Goal: Task Accomplishment & Management: Complete application form

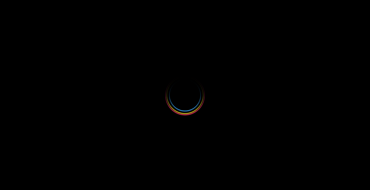
select select
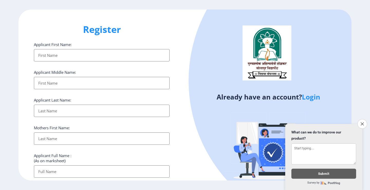
click at [44, 55] on input "Applicant First Name:" at bounding box center [102, 55] width 136 height 12
click at [63, 56] on input "Applicant First Name:" at bounding box center [102, 55] width 136 height 12
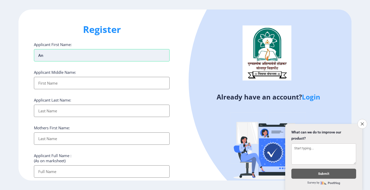
type input "a"
type input "[PERSON_NAME]"
type input "AJIT"
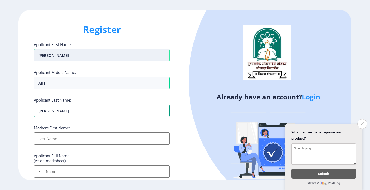
type input "[PERSON_NAME]"
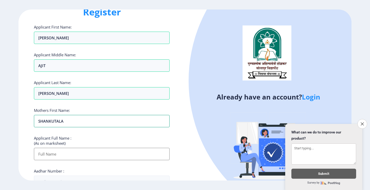
scroll to position [51, 0]
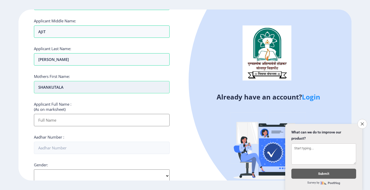
click at [49, 88] on input "SHANKUTALA" at bounding box center [102, 87] width 136 height 12
click at [51, 86] on input "SHAKUTALA" at bounding box center [102, 87] width 136 height 12
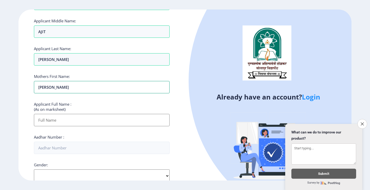
type input "[PERSON_NAME]"
click at [50, 122] on input "Applicant First Name:" at bounding box center [102, 120] width 136 height 12
type input "CHANDANSHIVE ANKITA AJIT"
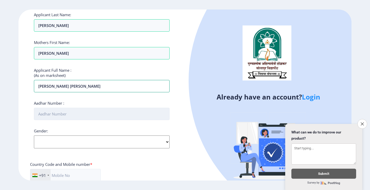
scroll to position [128, 0]
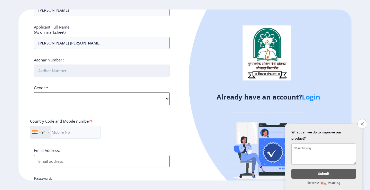
click at [53, 70] on input "Aadhar Number :" at bounding box center [102, 70] width 136 height 12
click at [154, 99] on div "Gender: Select Gender Male Female Other" at bounding box center [102, 95] width 136 height 20
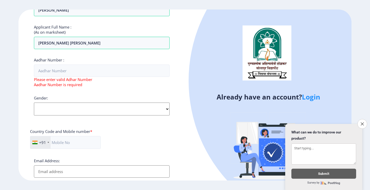
select select "[DEMOGRAPHIC_DATA]"
click at [34, 103] on select "Select Gender [DEMOGRAPHIC_DATA] [DEMOGRAPHIC_DATA] Other" at bounding box center [102, 109] width 136 height 13
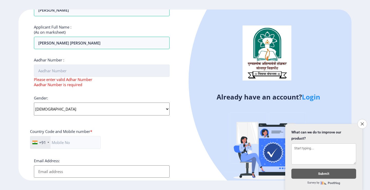
click at [69, 69] on input "Aadhar Number :" at bounding box center [102, 70] width 136 height 12
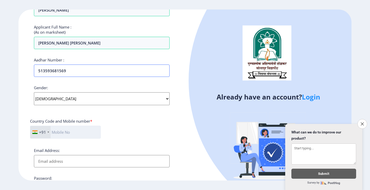
type input "513593681569"
click at [63, 133] on input "text" at bounding box center [65, 132] width 71 height 13
type input "9766572626"
click at [56, 163] on input "Email Address:" at bounding box center [102, 161] width 136 height 12
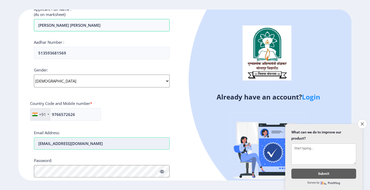
type input "ankitachandanshive88@gmail.com"
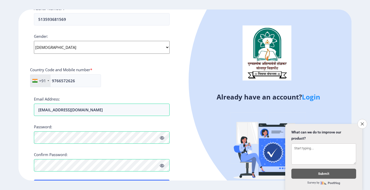
click at [162, 138] on icon at bounding box center [162, 138] width 4 height 4
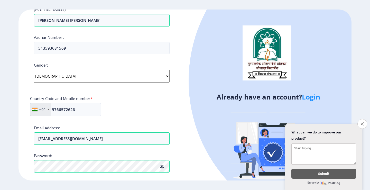
scroll to position [199, 0]
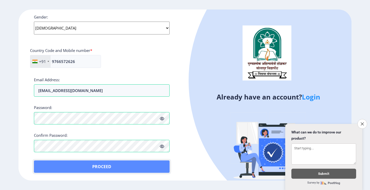
click at [95, 168] on button "Proceed" at bounding box center [102, 166] width 136 height 12
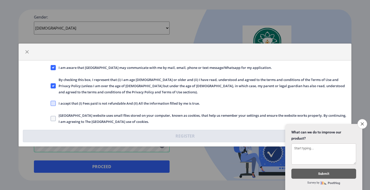
click at [54, 104] on span at bounding box center [53, 103] width 5 height 5
click at [51, 104] on input "I accept that (I) Fees paid is not refundable And (II) All the information fill…" at bounding box center [51, 103] width 0 height 0
checkbox input "true"
click at [55, 117] on span at bounding box center [53, 118] width 5 height 5
click at [51, 118] on input "[GEOGRAPHIC_DATA] website uses small files stored on your computer, known as co…" at bounding box center [51, 118] width 0 height 0
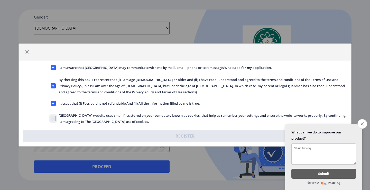
checkbox input "true"
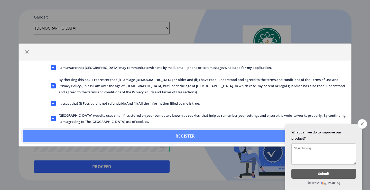
click at [160, 137] on button "Register" at bounding box center [185, 136] width 324 height 12
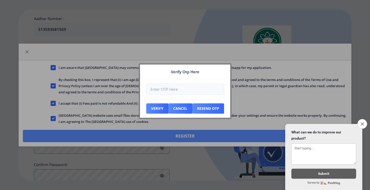
scroll to position [228, 0]
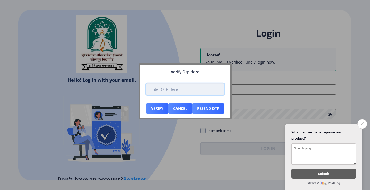
click at [152, 90] on input "number" at bounding box center [185, 89] width 78 height 12
type input "951703"
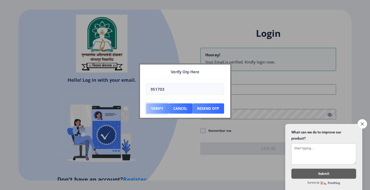
click at [153, 109] on button "Verify" at bounding box center [157, 108] width 22 height 10
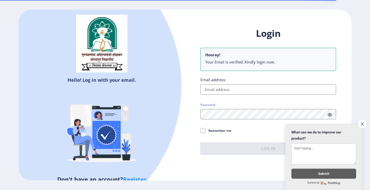
click at [217, 93] on input "Email address:" at bounding box center [268, 89] width 136 height 10
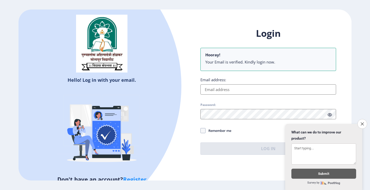
type input "ankitachandanshive88@gmail.com"
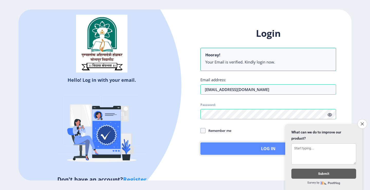
click at [241, 148] on button "Log In" at bounding box center [268, 148] width 136 height 12
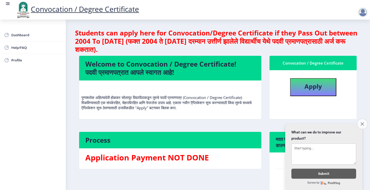
click at [365, 123] on button "Close survey" at bounding box center [362, 123] width 11 height 11
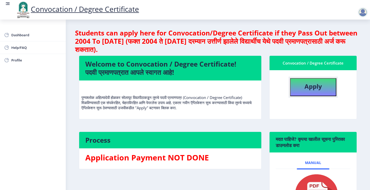
click at [304, 88] on b "Apply" at bounding box center [312, 86] width 17 height 8
select select
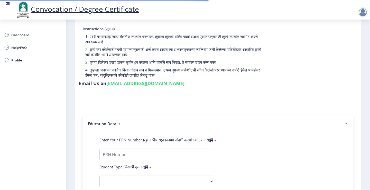
scroll to position [77, 0]
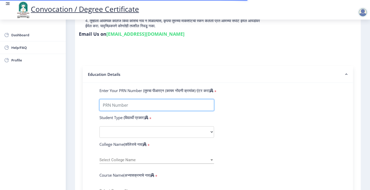
click at [108, 99] on input "Enter Your PRN Number (तुमचा पीआरएन (कायम नोंदणी क्रमांक) एंटर करा)" at bounding box center [156, 105] width 115 height 12
type input "0600010858"
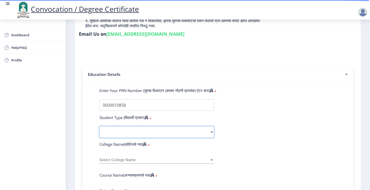
click at [119, 126] on select "Select Student Type Regular External" at bounding box center [156, 132] width 115 height 12
select select "Regular"
click at [99, 126] on select "Select Student Type Regular External" at bounding box center [156, 132] width 115 height 12
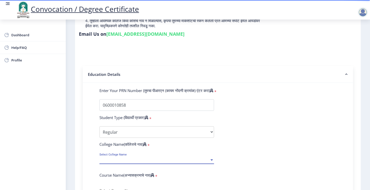
click at [117, 158] on span "Select College Name" at bounding box center [154, 160] width 110 height 4
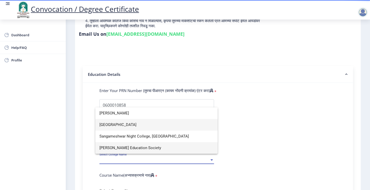
type input "sangamesh"
click at [118, 125] on span "[GEOGRAPHIC_DATA]" at bounding box center [156, 125] width 114 height 12
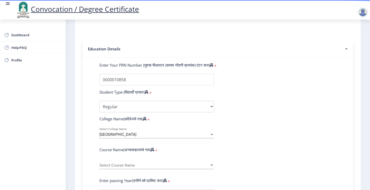
scroll to position [103, 0]
click at [121, 160] on div "Select Course Name Select Course Name" at bounding box center [156, 163] width 115 height 11
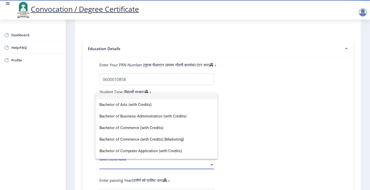
scroll to position [0, 0]
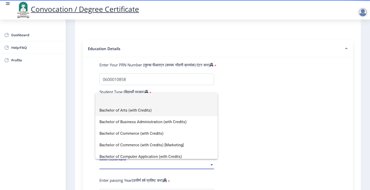
click at [123, 109] on span "Bachelor of Arts (with Credits)" at bounding box center [156, 111] width 114 height 12
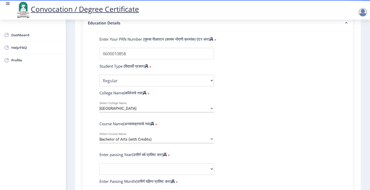
scroll to position [154, 0]
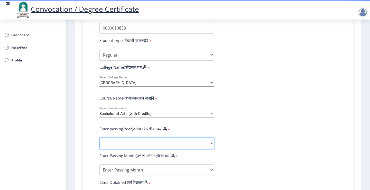
click at [122, 137] on select "2025 2024 2023 2022 2021 2020 2019 2018 2017 2016 2015 2014 2013 2012 2011 2010…" at bounding box center [156, 143] width 115 height 12
select select "2008"
click at [99, 137] on select "2025 2024 2023 2022 2021 2020 2019 2018 2017 2016 2015 2014 2013 2012 2011 2010…" at bounding box center [156, 143] width 115 height 12
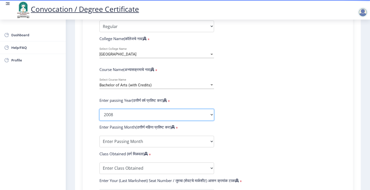
scroll to position [206, 0]
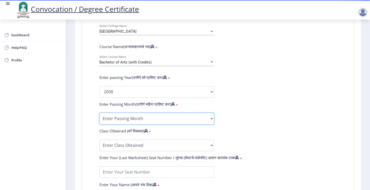
click at [128, 113] on select "Enter Passing Month March April May October November December" at bounding box center [156, 119] width 115 height 12
click at [99, 113] on select "Enter Passing Month March April May October November December" at bounding box center [156, 119] width 115 height 12
click at [120, 113] on select "Enter Passing Month March April May October November December" at bounding box center [156, 119] width 115 height 12
select select "March"
click at [99, 113] on select "Enter Passing Month March April May October November December" at bounding box center [156, 119] width 115 height 12
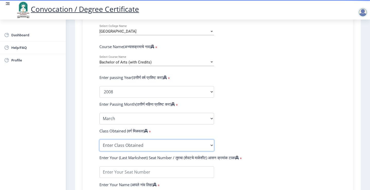
click at [140, 140] on select "Enter Class Obtained FIRST CLASS WITH DISTINCTION FIRST CLASS HIGHER SECOND CLA…" at bounding box center [156, 146] width 115 height 12
select select "SECOND CLASS"
click at [99, 140] on select "Enter Class Obtained FIRST CLASS WITH DISTINCTION FIRST CLASS HIGHER SECOND CLA…" at bounding box center [156, 146] width 115 height 12
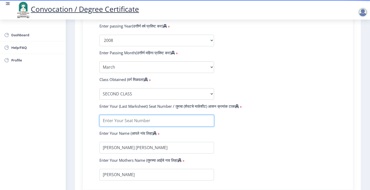
click at [130, 115] on input "textarea" at bounding box center [156, 121] width 115 height 12
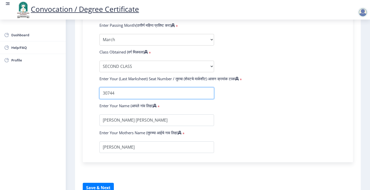
scroll to position [305, 0]
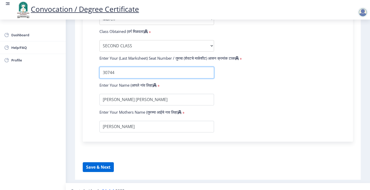
type input "30744"
click at [97, 162] on button "Save & Next" at bounding box center [98, 167] width 31 height 10
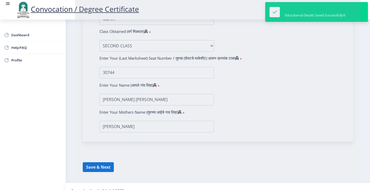
select select
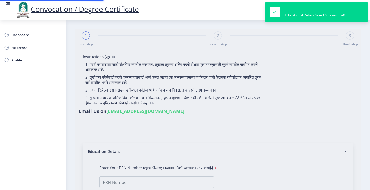
type input "0600010858"
select select "Regular"
select select "2008"
select select "March"
select select "SECOND CLASS"
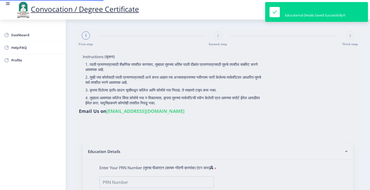
type input "30744"
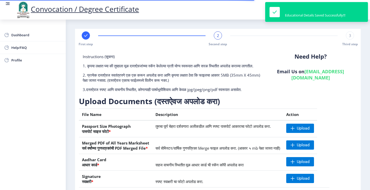
scroll to position [26, 0]
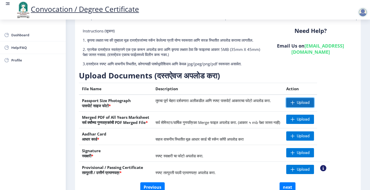
click at [295, 105] on span at bounding box center [293, 102] width 4 height 4
click at [310, 105] on span "Upload" at bounding box center [303, 102] width 13 height 5
click at [310, 107] on span "Upload" at bounding box center [300, 102] width 28 height 9
click at [310, 122] on span "Upload" at bounding box center [303, 119] width 13 height 5
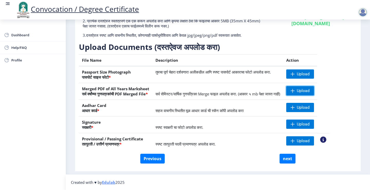
scroll to position [59, 0]
click at [313, 91] on span "Upload" at bounding box center [300, 90] width 28 height 9
click at [153, 158] on button "Previous" at bounding box center [152, 159] width 24 height 10
select select "Regular"
select select
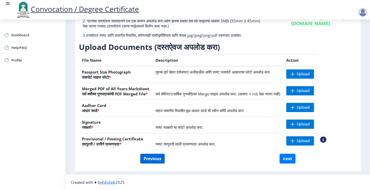
select select "2008"
select select "March"
select select "SECOND CLASS"
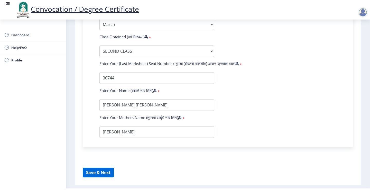
scroll to position [332, 0]
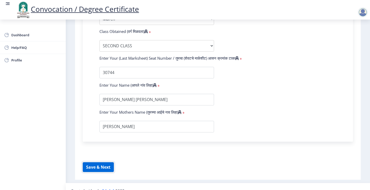
click at [104, 162] on button "Save & Next" at bounding box center [98, 167] width 31 height 10
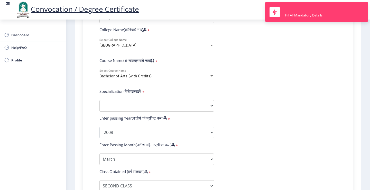
scroll to position [178, 0]
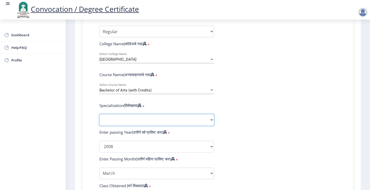
click at [158, 114] on select "Specialization English Geography Hindi Marathi Music Sanskrit Urdu Ancient Indi…" at bounding box center [156, 120] width 115 height 12
select select "Psychology"
click at [99, 114] on select "Specialization English Geography Hindi Marathi Music Sanskrit Urdu Ancient Indi…" at bounding box center [156, 120] width 115 height 12
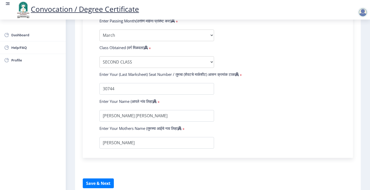
scroll to position [332, 0]
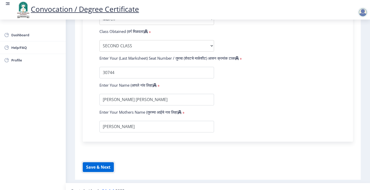
click at [101, 162] on button "Save & Next" at bounding box center [98, 167] width 31 height 10
click at [96, 162] on button "Save & Next" at bounding box center [98, 167] width 31 height 10
click at [93, 162] on button "Save & Next" at bounding box center [98, 167] width 31 height 10
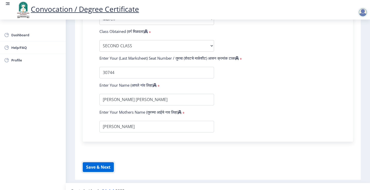
click at [93, 162] on button "Save & Next" at bounding box center [98, 167] width 31 height 10
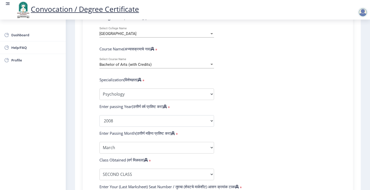
click at [363, 12] on div at bounding box center [363, 12] width 10 height 10
click at [349, 39] on span "Log out" at bounding box center [349, 40] width 33 height 6
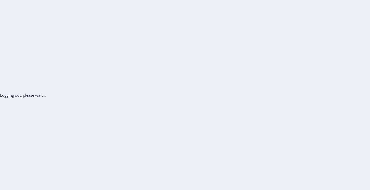
click at [214, 113] on div "Logging out, please wait..." at bounding box center [185, 95] width 370 height 190
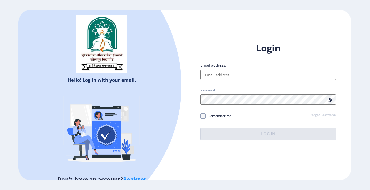
click at [219, 76] on input "Email address:" at bounding box center [268, 75] width 136 height 10
type input "ankitachandanshive88@gmail.com"
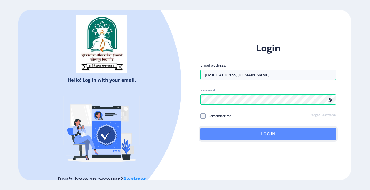
click at [266, 137] on button "Log In" at bounding box center [268, 134] width 136 height 12
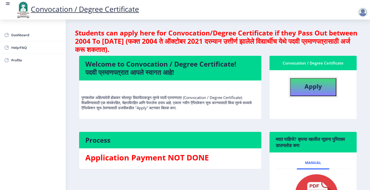
click at [305, 87] on b "Apply" at bounding box center [312, 86] width 17 height 8
select select
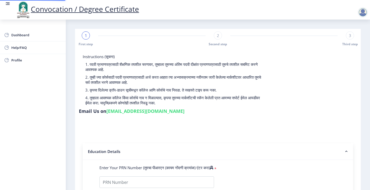
type input "0600010858"
select select "Regular"
select select "2008"
select select "March"
select select "SECOND CLASS"
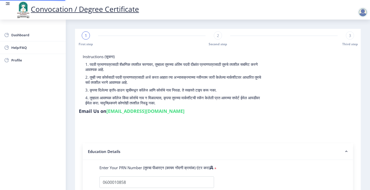
type input "30744"
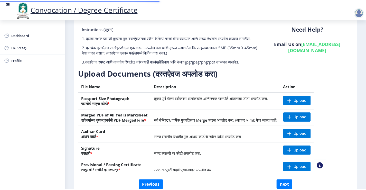
scroll to position [51, 0]
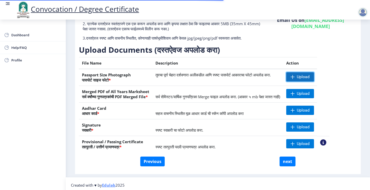
click at [295, 79] on span at bounding box center [293, 77] width 4 height 4
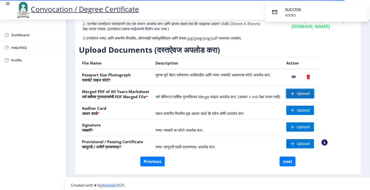
click at [295, 96] on span at bounding box center [293, 93] width 4 height 4
click at [310, 130] on span "Upload" at bounding box center [303, 126] width 13 height 5
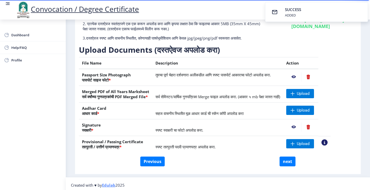
click at [301, 81] on nb-action at bounding box center [293, 76] width 15 height 9
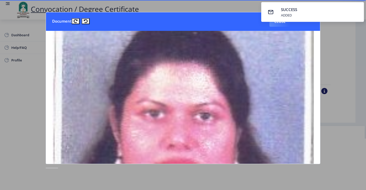
scroll to position [0, 0]
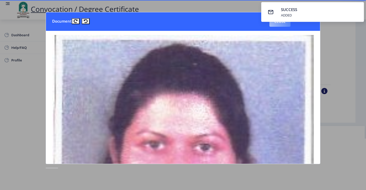
click at [279, 24] on button "Close" at bounding box center [280, 21] width 21 height 10
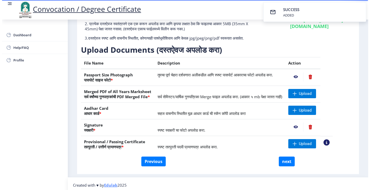
scroll to position [9, 0]
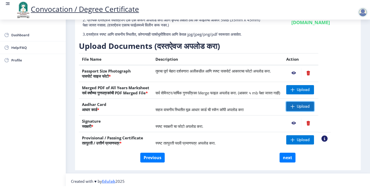
click at [295, 106] on span at bounding box center [293, 106] width 4 height 4
click at [310, 91] on span "Upload" at bounding box center [303, 89] width 13 height 5
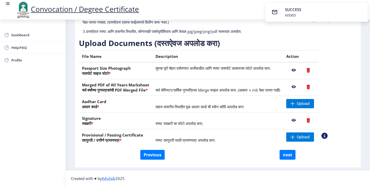
scroll to position [59, 0]
click at [313, 99] on span "Upload" at bounding box center [300, 103] width 28 height 9
click at [313, 133] on span "Upload" at bounding box center [300, 136] width 28 height 9
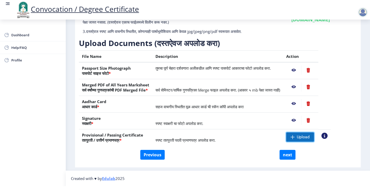
click at [310, 134] on span "Upload" at bounding box center [303, 136] width 13 height 5
click at [295, 135] on span at bounding box center [293, 137] width 4 height 4
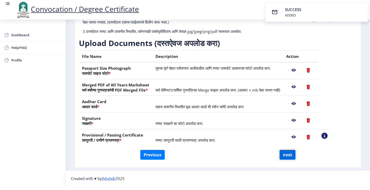
click at [283, 150] on button "next" at bounding box center [288, 155] width 16 height 10
select select
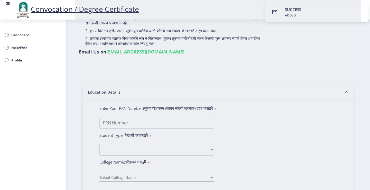
scroll to position [0, 0]
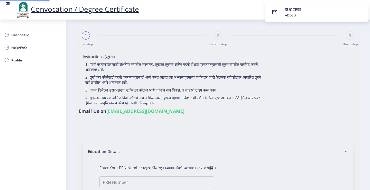
select select
type input "0600010858"
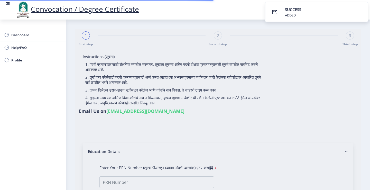
select select "Regular"
select select "2008"
select select "March"
select select "SECOND CLASS"
type input "30744"
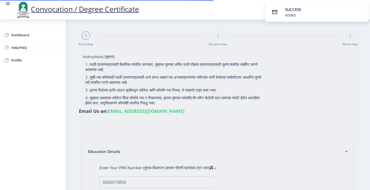
select select
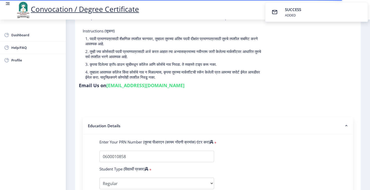
select select
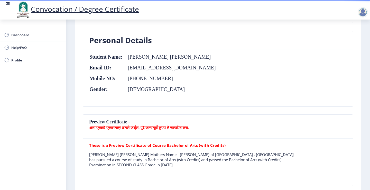
scroll to position [54, 0]
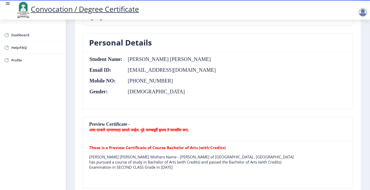
click at [109, 130] on b "अशा प्रकारे प्रमाणपत्र छापले जाईल. पुढे जाण्यापूर्वी कृपया ते सत्यापित करा." at bounding box center [139, 129] width 100 height 5
click at [194, 132] on nb-card-header "Preview Certificate - अशा प्रकारे प्रमाणपत्र छापले जाईल. पुढे जाण्यापूर्वी कृपय…" at bounding box center [218, 129] width 270 height 24
click at [153, 149] on b "These is a Preview Certificate of Course Bachelor of Arts (with Credits)" at bounding box center [157, 147] width 136 height 5
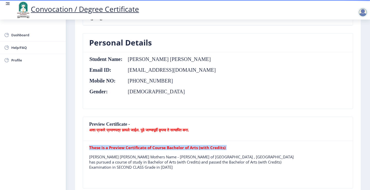
click at [153, 149] on b "These is a Preview Certificate of Course Bachelor of Arts (with Credits)" at bounding box center [157, 147] width 136 height 5
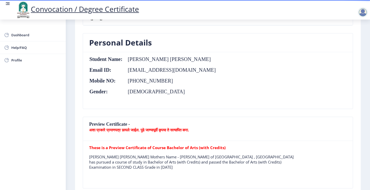
click at [132, 173] on tr "These is a Preview Certificate of Course Bachelor of Arts (with Credits) CHANDA…" at bounding box center [192, 159] width 206 height 29
drag, startPoint x: 84, startPoint y: 157, endPoint x: 170, endPoint y: 173, distance: 87.6
click at [170, 173] on nb-card-body "These is a Preview Certificate of Course Bachelor of Arts (with Credits) CHANDA…" at bounding box center [218, 164] width 270 height 47
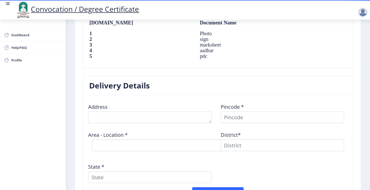
scroll to position [363, 0]
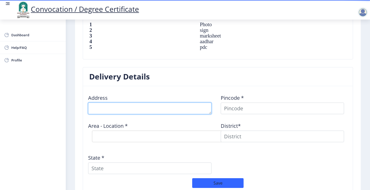
click at [91, 108] on textarea at bounding box center [149, 109] width 123 height 12
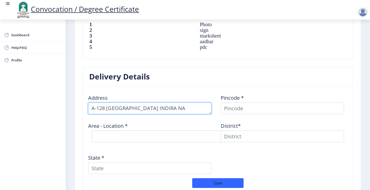
scroll to position [5, 0]
type textarea "A-128 RAMLING NAGAR VIJAPUR ROAD INDIRA NAGAR SOLAPUR"
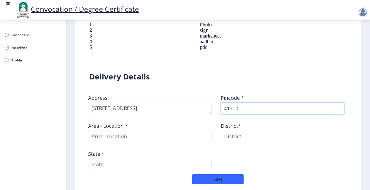
type input "413004"
select select
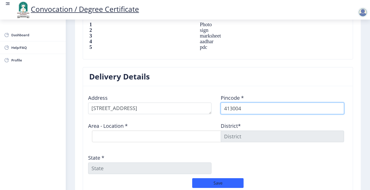
type input "413004"
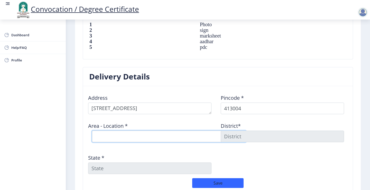
click at [103, 138] on select "Select Area Location [GEOGRAPHIC_DATA] S.O ([GEOGRAPHIC_DATA]) [PERSON_NAME] [G…" at bounding box center [169, 137] width 154 height 12
select select "1: Object"
click at [92, 131] on select "Select Area Location [GEOGRAPHIC_DATA] S.O ([GEOGRAPHIC_DATA]) [PERSON_NAME] [G…" at bounding box center [169, 137] width 154 height 12
type input "SOLAPUR"
type input "[GEOGRAPHIC_DATA]"
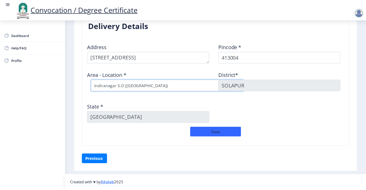
scroll to position [414, 0]
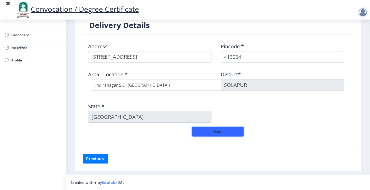
click at [209, 129] on button "Save" at bounding box center [217, 132] width 51 height 10
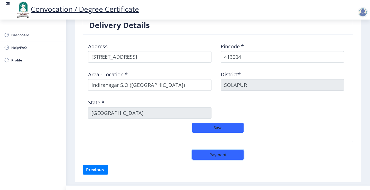
click at [211, 155] on button "Payment" at bounding box center [217, 155] width 51 height 10
select select "sealed"
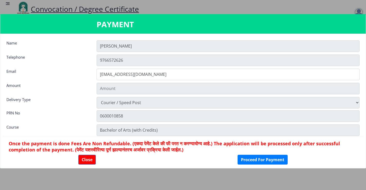
type input "1885"
click at [246, 163] on button "Proceed For Payment" at bounding box center [263, 160] width 50 height 10
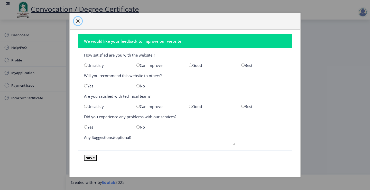
click at [76, 19] on span "button" at bounding box center [78, 21] width 4 height 4
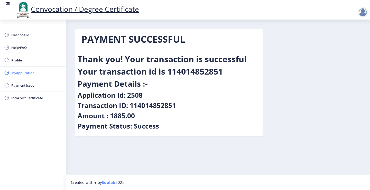
click at [26, 72] on span "Myapplication" at bounding box center [36, 73] width 50 height 6
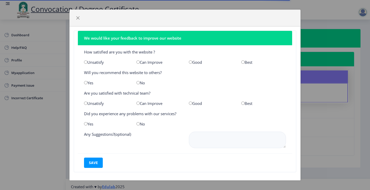
click at [189, 63] on input "radio" at bounding box center [190, 61] width 3 height 3
radio input "true"
click at [137, 83] on input "radio" at bounding box center [137, 82] width 3 height 3
radio input "true"
click at [189, 104] on input "radio" at bounding box center [190, 102] width 3 height 3
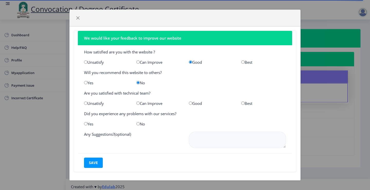
radio input "true"
click at [137, 123] on input "radio" at bounding box center [137, 123] width 3 height 3
radio input "true"
click at [90, 162] on button "save" at bounding box center [93, 163] width 19 height 10
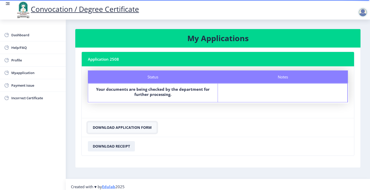
click at [107, 127] on button "Download Application Form" at bounding box center [122, 127] width 69 height 10
click at [119, 145] on button "Download Receipt" at bounding box center [111, 146] width 47 height 10
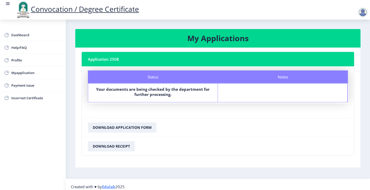
click at [363, 12] on div at bounding box center [363, 12] width 10 height 10
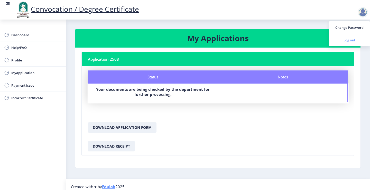
click at [350, 40] on span "Log out" at bounding box center [349, 40] width 33 height 6
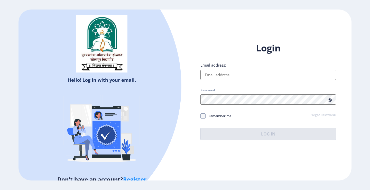
click at [221, 73] on input "Email address:" at bounding box center [268, 75] width 136 height 10
type input "ankitachandanshive88@gmail.com"
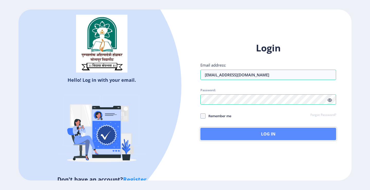
click at [263, 134] on button "Log In" at bounding box center [268, 134] width 136 height 12
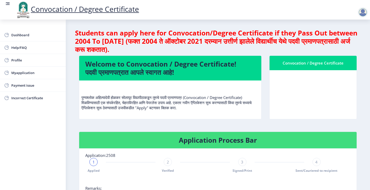
click at [286, 65] on div "Convocation / Degree Certificate" at bounding box center [313, 63] width 75 height 6
drag, startPoint x: 317, startPoint y: 61, endPoint x: 317, endPoint y: 64, distance: 3.1
click at [317, 63] on div "Convocation / Degree Certificate" at bounding box center [313, 63] width 75 height 6
click at [315, 94] on nb-card-body at bounding box center [313, 94] width 87 height 49
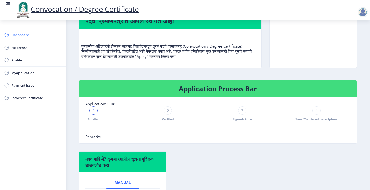
click at [16, 35] on span "Dashboard" at bounding box center [36, 35] width 50 height 6
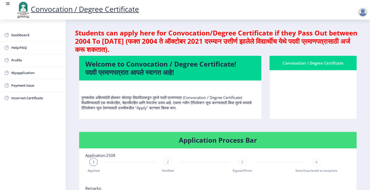
click at [8, 5] on rect at bounding box center [7, 3] width 5 height 5
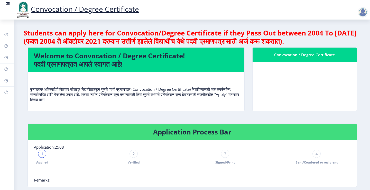
click at [7, 4] on rect at bounding box center [8, 3] width 3 height 1
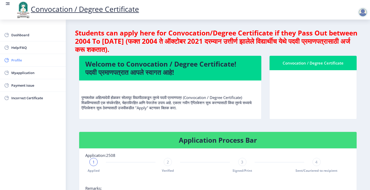
click at [23, 61] on span "Profile" at bounding box center [36, 60] width 50 height 6
select select
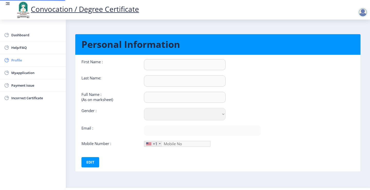
type input "[PERSON_NAME]"
type input "CHANDANSHIVE ANKITA AJIT"
select select "[DEMOGRAPHIC_DATA]"
type input "ankitachandanshive88@gmail.com"
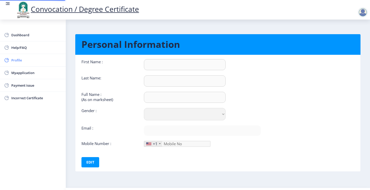
type input "9766572626"
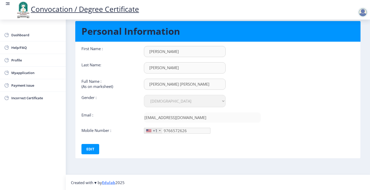
scroll to position [13, 0]
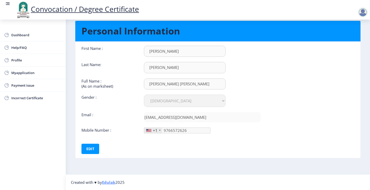
click at [153, 130] on div "+1" at bounding box center [155, 130] width 5 height 5
click at [28, 38] on span "Dashboard" at bounding box center [36, 35] width 50 height 6
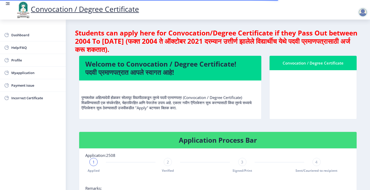
click at [174, 74] on h4 "Welcome to Convocation / Degree Certificate! पदवी प्रमाणपत्रात आपले स्वागत आहे!" at bounding box center [170, 68] width 170 height 16
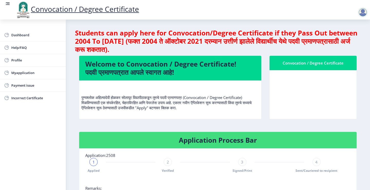
click at [363, 13] on div at bounding box center [363, 12] width 10 height 10
click at [330, 102] on nb-card-body at bounding box center [313, 94] width 87 height 49
click at [301, 64] on div "Convocation / Degree Certificate" at bounding box center [313, 63] width 75 height 6
click at [313, 91] on nb-card-body at bounding box center [313, 94] width 87 height 49
click at [313, 90] on nb-card-body at bounding box center [313, 94] width 87 height 49
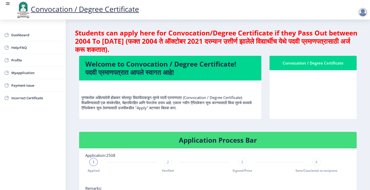
click at [312, 88] on nb-card-body at bounding box center [313, 94] width 87 height 49
click at [164, 112] on div "पुण्यश्लोक अहिल्यादेवी होळकर सोलापूर विद्यापीठाकडून तुमचे पदवी प्रमाणपत्र (Conv…" at bounding box center [170, 100] width 178 height 30
click at [171, 108] on p "पुण्यश्लोक अहिल्यादेवी होळकर सोलापूर विद्यापीठाकडून तुमचे पदवी प्रमाणपत्र (Conv…" at bounding box center [170, 98] width 178 height 26
click at [177, 107] on p "पुण्यश्लोक अहिल्यादेवी होळकर सोलापूर विद्यापीठाकडून तुमचे पदवी प्रमाणपत्र (Conv…" at bounding box center [170, 98] width 178 height 26
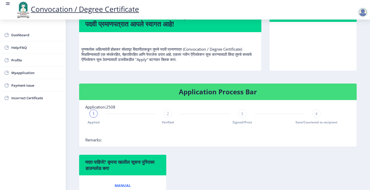
scroll to position [103, 0]
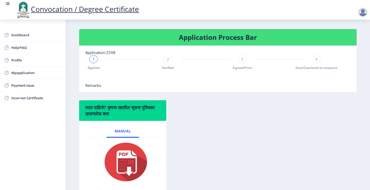
click at [94, 61] on span "1" at bounding box center [94, 59] width 2 height 5
click at [168, 62] on div "2" at bounding box center [168, 59] width 8 height 8
click at [238, 60] on div "3" at bounding box center [242, 59] width 8 height 8
click at [315, 60] on span "4" at bounding box center [316, 59] width 2 height 5
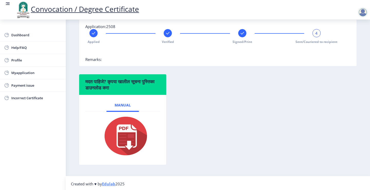
scroll to position [130, 0]
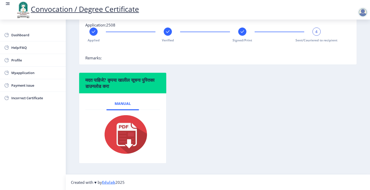
click at [251, 141] on div "मदत पाहिजे? कृपया खालील सूचना पुस्तिका डाउनलोड करा Manual" at bounding box center [218, 121] width 286 height 99
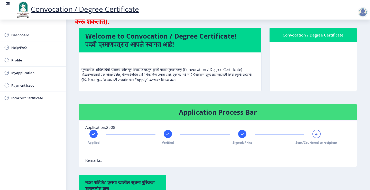
scroll to position [27, 0]
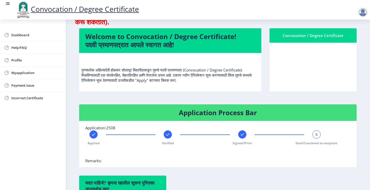
click at [316, 136] on span "4" at bounding box center [316, 134] width 2 height 5
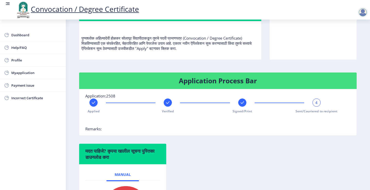
scroll to position [105, 0]
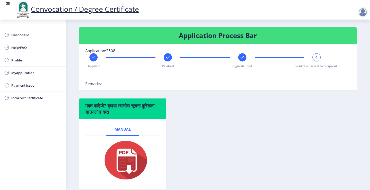
click at [153, 85] on nb-card-body "Application:2508 Applied Verified Signed/Print 4 Sent/Couriered to recipient Re…" at bounding box center [218, 67] width 278 height 46
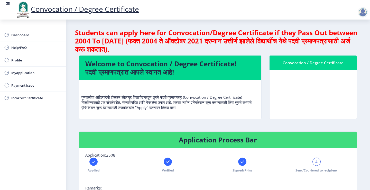
scroll to position [0, 0]
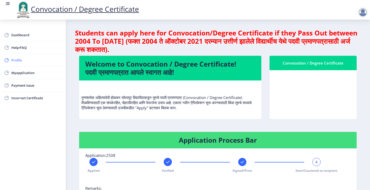
click at [9, 62] on rect at bounding box center [6, 60] width 5 height 5
select select
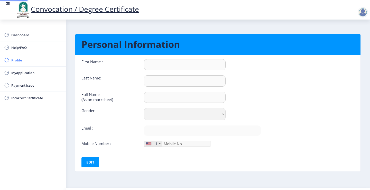
type input "[PERSON_NAME]"
type input "CHANDANSHIVE ANKITA AJIT"
select select "[DEMOGRAPHIC_DATA]"
type input "ankitachandanshive88@gmail.com"
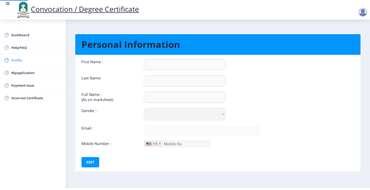
type input "9766572626"
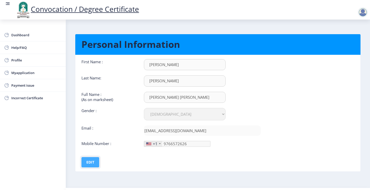
click at [86, 165] on button "Edit" at bounding box center [90, 162] width 18 height 10
click at [156, 146] on div "+1" at bounding box center [155, 143] width 5 height 5
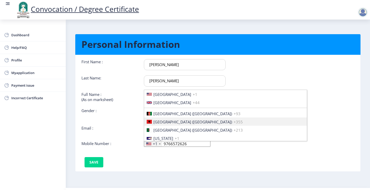
scroll to position [787, 0]
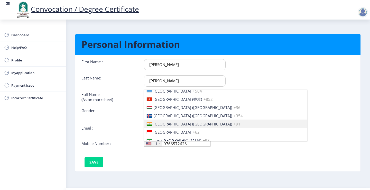
click at [234, 125] on span "+91" at bounding box center [237, 123] width 7 height 5
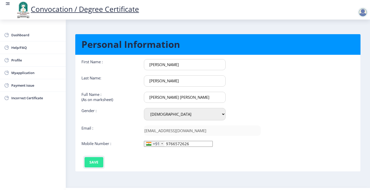
click at [90, 165] on button "Save" at bounding box center [94, 162] width 19 height 10
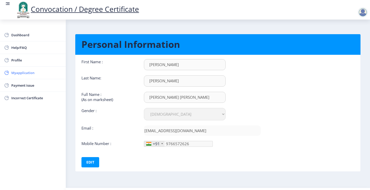
click at [26, 73] on span "Myapplication" at bounding box center [36, 73] width 50 height 6
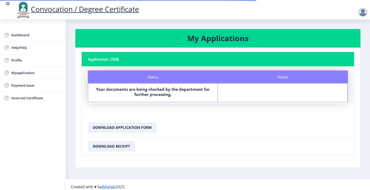
click at [141, 94] on b "Your documents are being checked by the department for further processing." at bounding box center [153, 92] width 114 height 10
click at [148, 95] on b "Your documents are being checked by the department for further processing." at bounding box center [153, 92] width 114 height 10
click at [21, 62] on span "Profile" at bounding box center [36, 60] width 50 height 6
select select
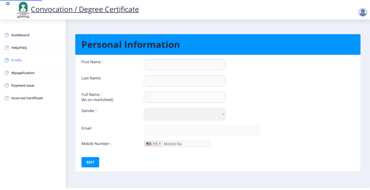
type input "[PERSON_NAME]"
type input "CHANDANSHIVE ANKITA AJIT"
select select "[DEMOGRAPHIC_DATA]"
type input "ankitachandanshive88@gmail.com"
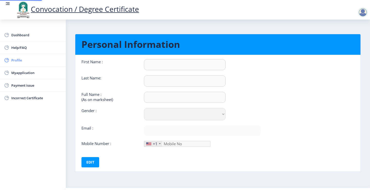
type input "9766572626"
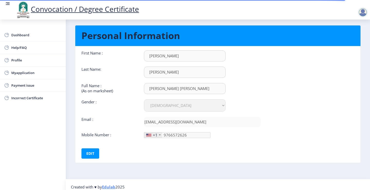
scroll to position [13, 0]
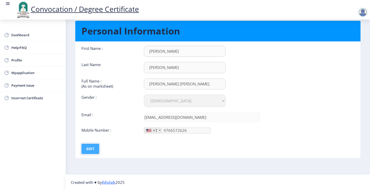
click at [90, 147] on button "Edit" at bounding box center [90, 149] width 18 height 10
click at [89, 147] on button "Save" at bounding box center [94, 149] width 19 height 10
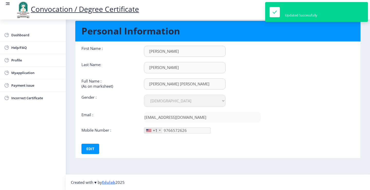
scroll to position [0, 0]
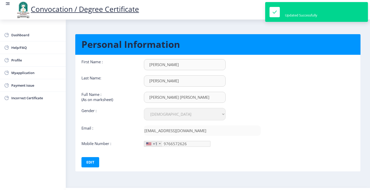
click at [338, 68] on nb-card-body "First Name : ANKITA Last Name: CHANDANSHIVE Full Name : (As on marksheet) CHAND…" at bounding box center [217, 113] width 293 height 116
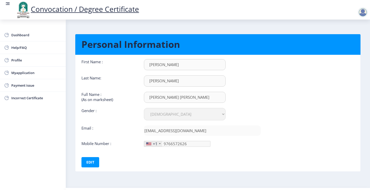
click at [363, 11] on div at bounding box center [363, 12] width 10 height 10
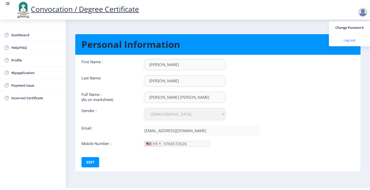
click at [347, 40] on span "Log out" at bounding box center [349, 40] width 33 height 6
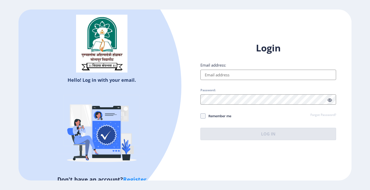
click at [140, 178] on link "Register" at bounding box center [134, 179] width 23 height 8
select select
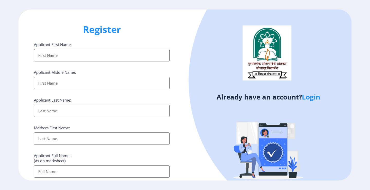
click at [57, 54] on input "Applicant First Name:" at bounding box center [102, 55] width 136 height 12
type input "[PERSON_NAME]"
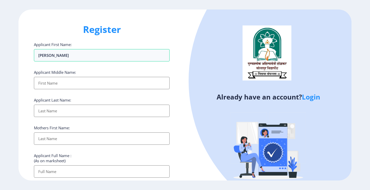
click at [58, 83] on input "Applicant First Name:" at bounding box center [102, 83] width 136 height 12
click at [54, 87] on input "Applicant First Name:" at bounding box center [102, 83] width 136 height 12
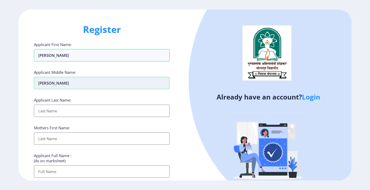
type input "[PERSON_NAME]"
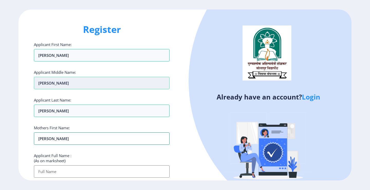
type input "[PERSON_NAME]"
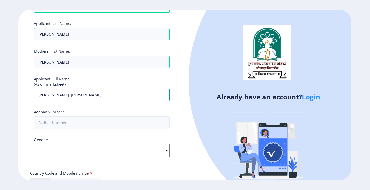
scroll to position [103, 0]
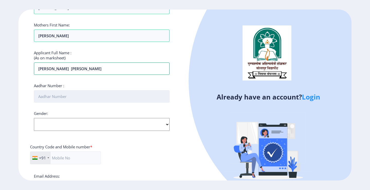
type input "CHANDANSHIVE ANKITA AJITKUMAR"
click at [54, 98] on input "Aadhar Number :" at bounding box center [102, 96] width 136 height 12
type input "513593681569"
click at [61, 126] on select "Select Gender [DEMOGRAPHIC_DATA] [DEMOGRAPHIC_DATA] Other" at bounding box center [102, 124] width 136 height 13
select select "[DEMOGRAPHIC_DATA]"
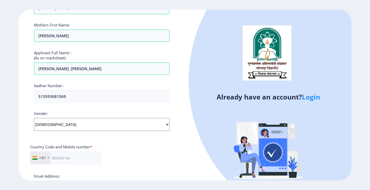
click at [34, 118] on select "Select Gender [DEMOGRAPHIC_DATA] [DEMOGRAPHIC_DATA] Other" at bounding box center [102, 124] width 136 height 13
click at [66, 159] on input "text" at bounding box center [65, 157] width 71 height 13
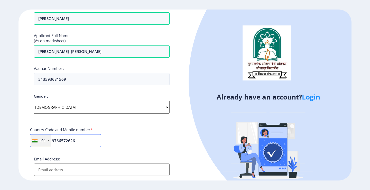
scroll to position [128, 0]
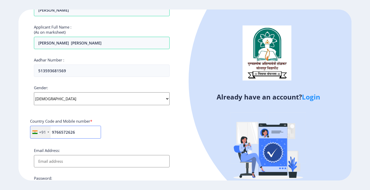
type input "9766572626"
click at [48, 164] on input "Email Address:" at bounding box center [102, 161] width 136 height 12
type input "ankitachandanshive88@gmail.com"
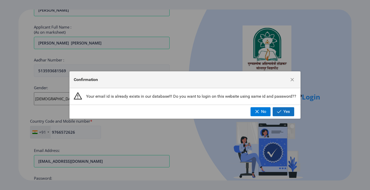
click at [280, 112] on span "button" at bounding box center [279, 111] width 4 height 4
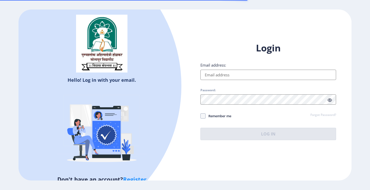
click at [218, 73] on input "Email address:" at bounding box center [268, 75] width 136 height 10
type input "ankitachandanshive88@gmail.com"
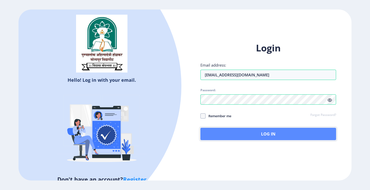
click at [272, 135] on button "Log In" at bounding box center [268, 134] width 136 height 12
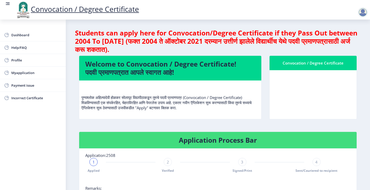
click at [308, 62] on div "Convocation / Degree Certificate" at bounding box center [313, 63] width 75 height 6
click at [309, 63] on div "Convocation / Degree Certificate" at bounding box center [313, 63] width 75 height 6
click at [310, 64] on div "Convocation / Degree Certificate" at bounding box center [313, 63] width 75 height 6
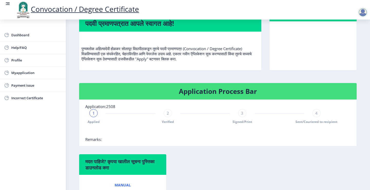
scroll to position [128, 0]
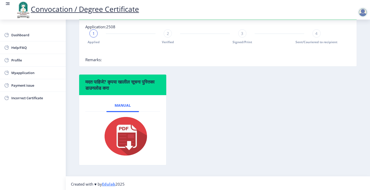
click at [165, 37] on div "2 Verified" at bounding box center [168, 36] width 8 height 15
click at [242, 34] on span "3" at bounding box center [242, 33] width 2 height 5
click at [319, 33] on div "4" at bounding box center [316, 33] width 8 height 8
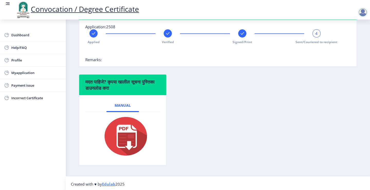
scroll to position [51, 0]
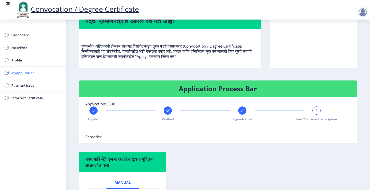
click at [26, 74] on span "Myapplication" at bounding box center [36, 73] width 50 height 6
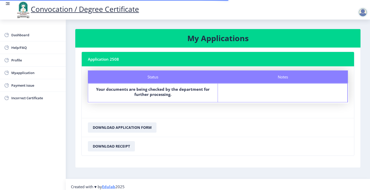
click at [175, 90] on b "Your documents are being checked by the department for further processing." at bounding box center [153, 92] width 114 height 10
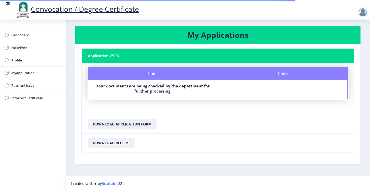
scroll to position [4, 0]
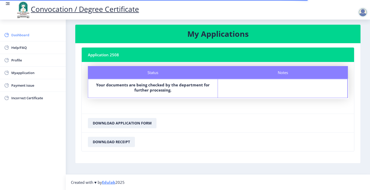
click at [13, 35] on span "Dashboard" at bounding box center [36, 35] width 50 height 6
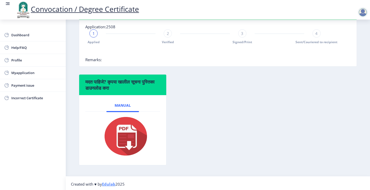
scroll to position [130, 0]
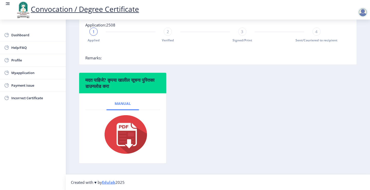
click at [119, 102] on span "Manual" at bounding box center [123, 103] width 16 height 4
click at [129, 139] on img at bounding box center [122, 134] width 51 height 41
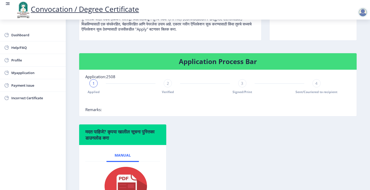
scroll to position [2, 0]
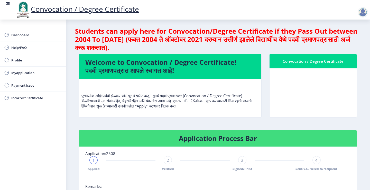
click at [178, 107] on p "पुण्यश्लोक अहिल्यादेवी होळकर सोलापूर विद्यापीठाकडून तुमचे पदवी प्रमाणपत्र (Conv…" at bounding box center [170, 96] width 178 height 26
drag, startPoint x: 85, startPoint y: 93, endPoint x: 245, endPoint y: 107, distance: 159.9
click at [245, 107] on p "पुण्यश्लोक अहिल्यादेवी होळकर सोलापूर विद्यापीठाकडून तुमचे पदवी प्रमाणपत्र (Conv…" at bounding box center [170, 96] width 178 height 26
click at [239, 109] on div "पुण्यश्लोक अहिल्यादेवी होळकर सोलापूर विद्यापीठाकडून तुमचे पदवी प्रमाणपत्र (Conv…" at bounding box center [170, 98] width 178 height 30
click at [102, 95] on p "पुण्यश्लोक अहिल्यादेवी होळकर सोलापूर विद्यापीठाकडून तुमचे पदवी प्रमाणपत्र (Conv…" at bounding box center [170, 96] width 178 height 26
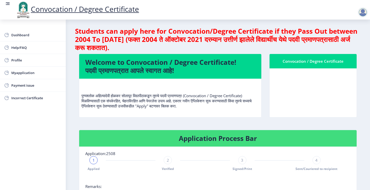
scroll to position [0, 0]
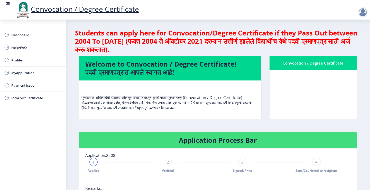
click at [363, 12] on div at bounding box center [363, 12] width 10 height 10
click at [349, 38] on span "Log out" at bounding box center [349, 40] width 33 height 6
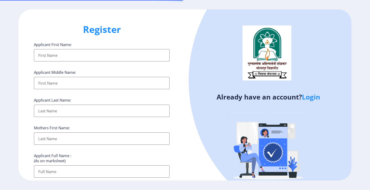
select select
click at [67, 51] on input "Applicant First Name:" at bounding box center [102, 55] width 136 height 12
type input "[PERSON_NAME]"
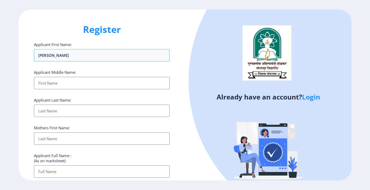
click at [71, 82] on input "Applicant First Name:" at bounding box center [102, 83] width 136 height 12
click at [68, 84] on input "Applicant First Name:" at bounding box center [102, 83] width 136 height 12
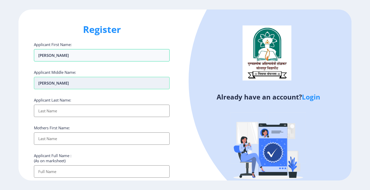
type input "[PERSON_NAME]"
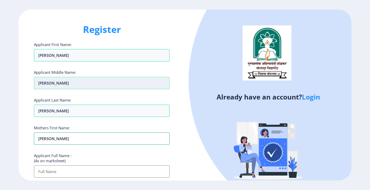
type input "[PERSON_NAME]"
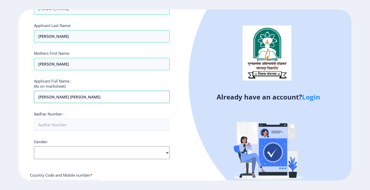
scroll to position [128, 0]
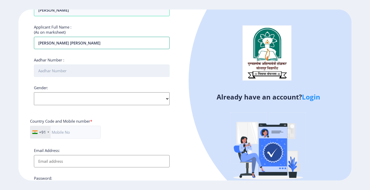
type input "[PERSON_NAME] [PERSON_NAME]"
click at [56, 75] on input "Aadhar Number :" at bounding box center [102, 70] width 136 height 12
type input "513593681569"
click at [75, 95] on select "Select Gender [DEMOGRAPHIC_DATA] [DEMOGRAPHIC_DATA] Other" at bounding box center [102, 98] width 136 height 13
select select "[DEMOGRAPHIC_DATA]"
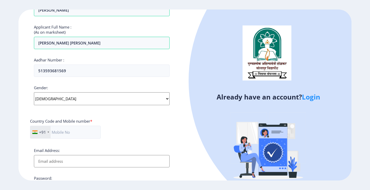
click at [34, 92] on select "Select Gender [DEMOGRAPHIC_DATA] [DEMOGRAPHIC_DATA] Other" at bounding box center [102, 98] width 136 height 13
click at [69, 133] on input "text" at bounding box center [65, 132] width 71 height 13
type input "9766572626"
click at [76, 164] on input "Email Address:" at bounding box center [102, 161] width 136 height 12
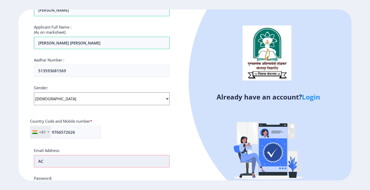
type input "A"
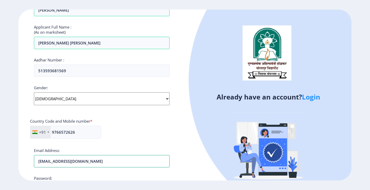
type input "[EMAIL_ADDRESS][DOMAIN_NAME]"
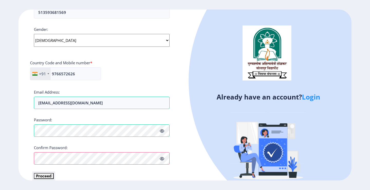
scroll to position [191, 0]
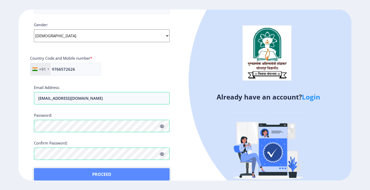
click at [103, 177] on button "Proceed" at bounding box center [102, 174] width 136 height 12
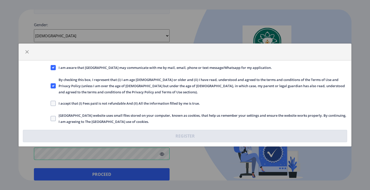
click at [56, 105] on span "I accept that (I) Fees paid is not refundable And (II) All the information fill…" at bounding box center [128, 103] width 144 height 6
click at [51, 104] on input "I accept that (I) Fees paid is not refundable And (II) All the information fill…" at bounding box center [51, 103] width 0 height 0
checkbox input "true"
click at [55, 116] on span at bounding box center [53, 118] width 5 height 5
click at [51, 118] on input "[GEOGRAPHIC_DATA] website uses small files stored on your computer, known as co…" at bounding box center [51, 118] width 0 height 0
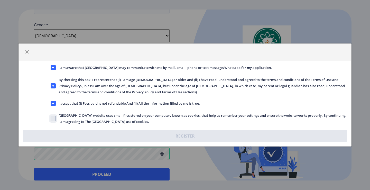
checkbox input "true"
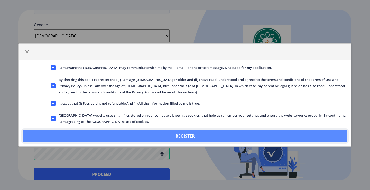
click at [191, 134] on button "Register" at bounding box center [185, 136] width 324 height 12
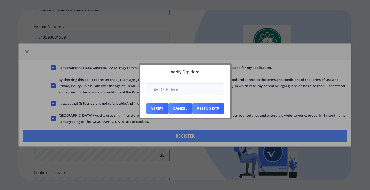
scroll to position [221, 0]
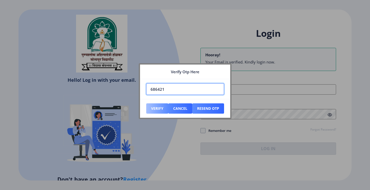
type input "686421"
click at [148, 109] on button "Verify" at bounding box center [157, 108] width 22 height 10
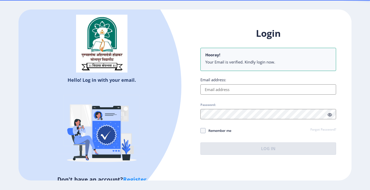
click at [230, 91] on input "Email address:" at bounding box center [268, 89] width 136 height 10
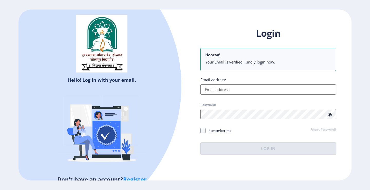
type input "[EMAIL_ADDRESS][DOMAIN_NAME]"
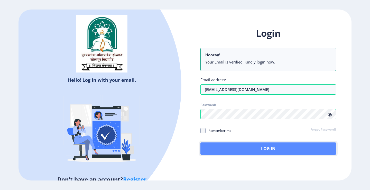
click at [256, 148] on button "Log In" at bounding box center [268, 148] width 136 height 12
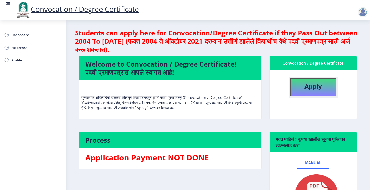
click at [308, 86] on b "Apply" at bounding box center [312, 86] width 17 height 8
select select
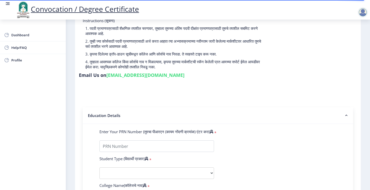
scroll to position [77, 0]
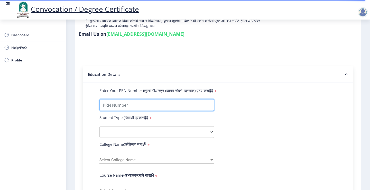
click at [121, 99] on input "Enter Your PRN Number (तुमचा पीआरएन (कायम नोंदणी क्रमांक) एंटर करा)" at bounding box center [156, 105] width 115 height 12
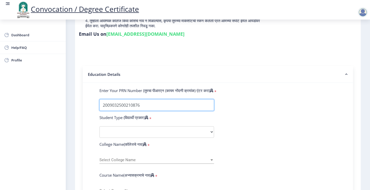
type input "2009032500210876"
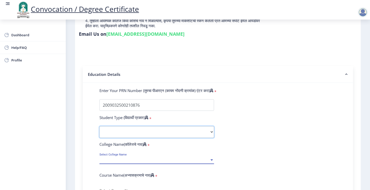
click at [147, 126] on select "Select Student Type Regular External" at bounding box center [156, 132] width 115 height 12
select select "Regular"
click at [99, 126] on select "Select Student Type Regular External" at bounding box center [156, 132] width 115 height 12
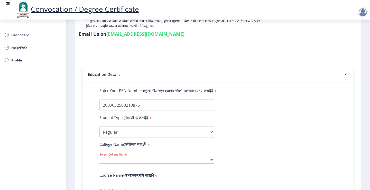
click at [120, 158] on span "Select College Name" at bounding box center [154, 160] width 110 height 4
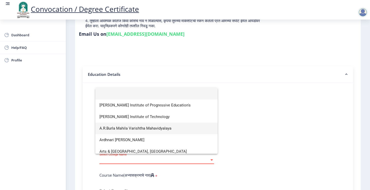
type input "s"
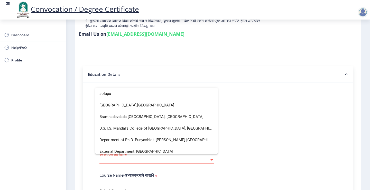
scroll to position [3, 0]
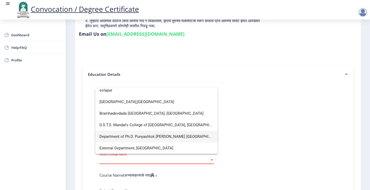
type input "solapur"
click at [145, 135] on span "Department of Ph.D. Punyashlok [PERSON_NAME] [GEOGRAPHIC_DATA]" at bounding box center [156, 137] width 114 height 12
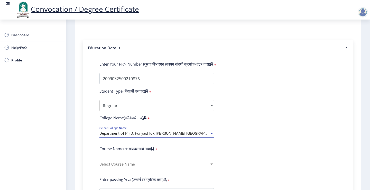
scroll to position [128, 0]
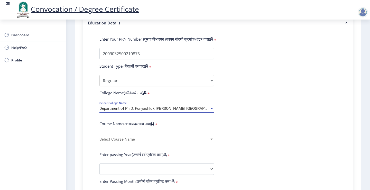
click at [117, 137] on span "Select Course Name" at bounding box center [154, 139] width 110 height 4
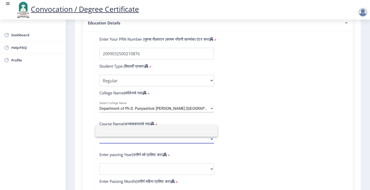
click at [116, 125] on input at bounding box center [156, 131] width 114 height 12
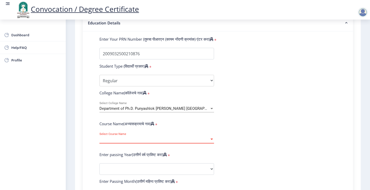
click at [119, 137] on span "Select Course Name" at bounding box center [154, 139] width 110 height 4
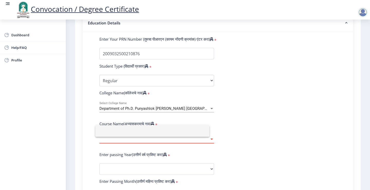
click at [119, 130] on input at bounding box center [152, 131] width 106 height 12
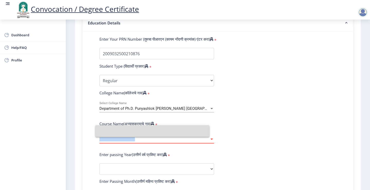
click at [119, 137] on span "Select Course Name" at bounding box center [154, 139] width 110 height 4
click at [119, 130] on input at bounding box center [152, 131] width 106 height 12
click at [119, 137] on span "Select Course Name" at bounding box center [154, 139] width 110 height 4
click at [119, 130] on input at bounding box center [152, 131] width 106 height 12
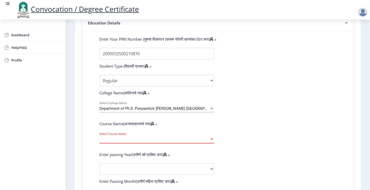
click at [187, 101] on div "Department of Ph.D. Punyashlok Ahilyadevi Holkar Solapur University Select Coll…" at bounding box center [156, 106] width 115 height 11
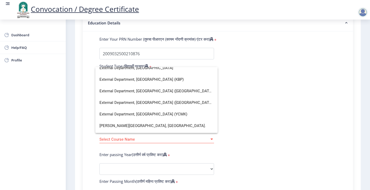
scroll to position [0, 0]
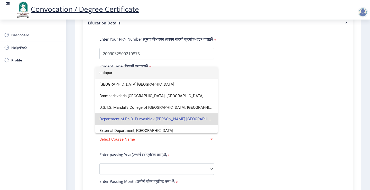
click at [121, 70] on input "solapur" at bounding box center [156, 73] width 114 height 12
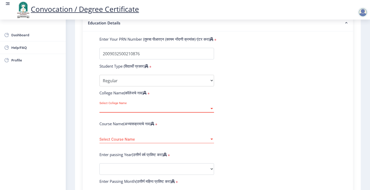
click at [126, 106] on span "Select College Name" at bounding box center [154, 108] width 110 height 4
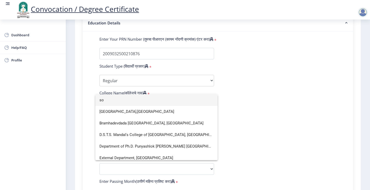
type input "s"
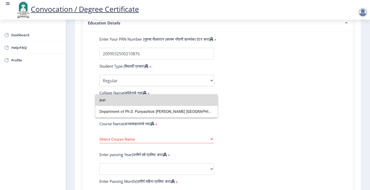
click at [135, 102] on input "pun" at bounding box center [156, 100] width 114 height 12
type input "pun"
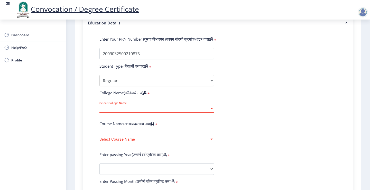
click at [134, 106] on span "Select College Name" at bounding box center [154, 108] width 110 height 4
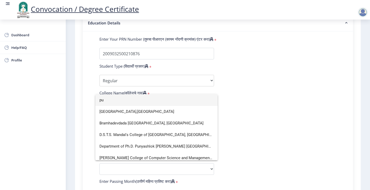
type input "p"
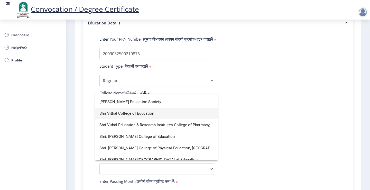
scroll to position [158, 0]
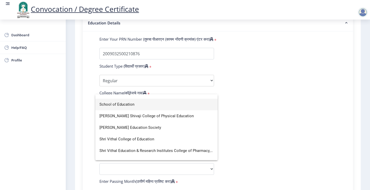
type input "education"
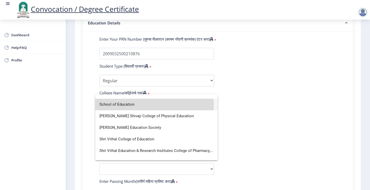
click at [114, 105] on span "School of Education" at bounding box center [156, 105] width 114 height 12
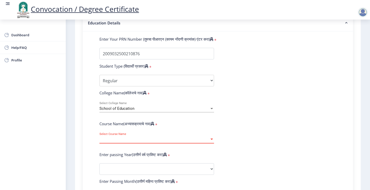
click at [125, 137] on span "Select Course Name" at bounding box center [154, 139] width 110 height 4
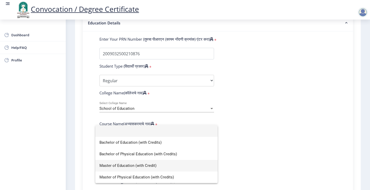
click at [137, 168] on span "Master of Education (with Credit)" at bounding box center [156, 166] width 114 height 12
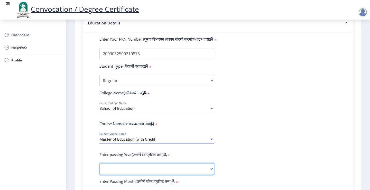
click at [138, 163] on select "2025 2024 2023 2022 2021 2020 2019 2018 2017 2016 2015 2014 2013 2012 2011 2010…" at bounding box center [156, 169] width 115 height 12
select select "2010"
click at [99, 163] on select "2025 2024 2023 2022 2021 2020 2019 2018 2017 2016 2015 2014 2013 2012 2011 2010…" at bounding box center [156, 169] width 115 height 12
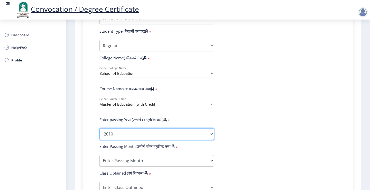
scroll to position [206, 0]
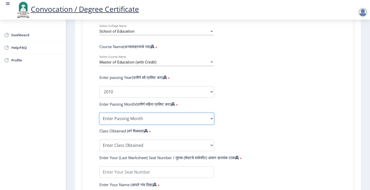
click at [127, 113] on select "Enter Passing Month March April May October November December" at bounding box center [156, 119] width 115 height 12
select select "March"
click at [99, 113] on select "Enter Passing Month March April May October November December" at bounding box center [156, 119] width 115 height 12
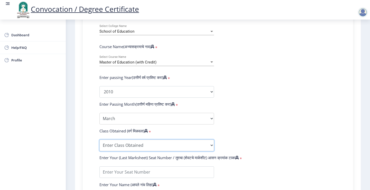
click at [120, 141] on select "Enter Class Obtained FIRST CLASS WITH DISTINCTION FIRST CLASS HIGHER SECOND CLA…" at bounding box center [156, 146] width 115 height 12
select select "FIRST CLASS"
click at [99, 140] on select "Enter Class Obtained FIRST CLASS WITH DISTINCTION FIRST CLASS HIGHER SECOND CLA…" at bounding box center [156, 146] width 115 height 12
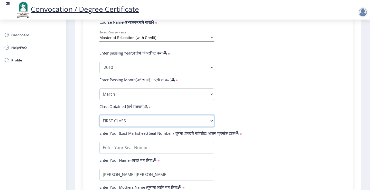
scroll to position [257, 0]
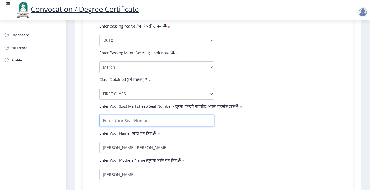
click at [126, 115] on input "textarea" at bounding box center [156, 121] width 115 height 12
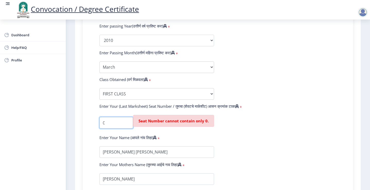
scroll to position [0, 5]
click at [116, 117] on input "textarea" at bounding box center [116, 123] width 34 height 12
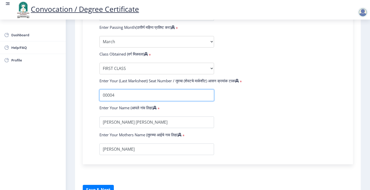
scroll to position [305, 0]
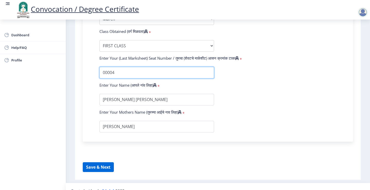
type input "00004"
click at [108, 162] on button "Save & Next" at bounding box center [98, 167] width 31 height 10
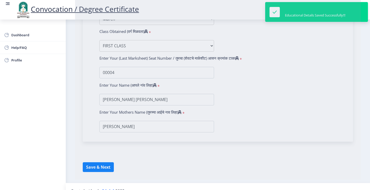
select select
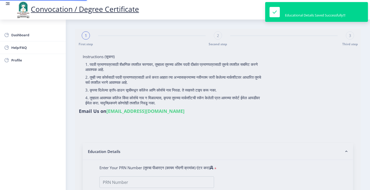
type input "2009032500210876"
select select "Regular"
select select "2010"
select select "March"
select select "FIRST CLASS"
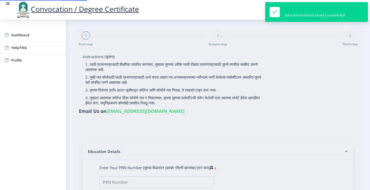
type input "00004"
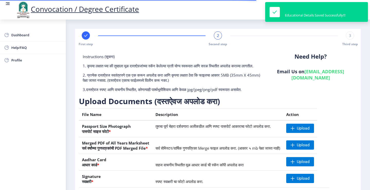
scroll to position [26, 0]
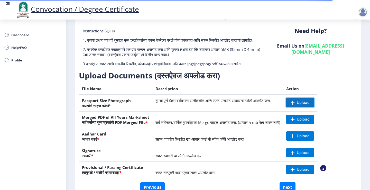
click at [310, 105] on span "Upload" at bounding box center [303, 102] width 13 height 5
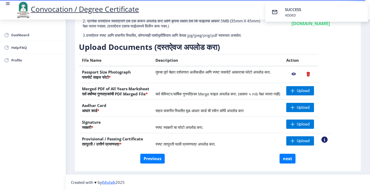
scroll to position [59, 0]
click at [295, 124] on span at bounding box center [293, 124] width 4 height 4
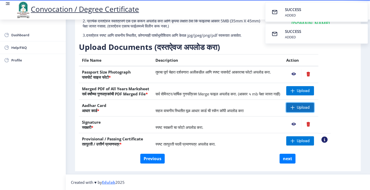
click at [310, 108] on span "Upload" at bounding box center [303, 107] width 13 height 5
click at [295, 141] on span at bounding box center [293, 141] width 4 height 4
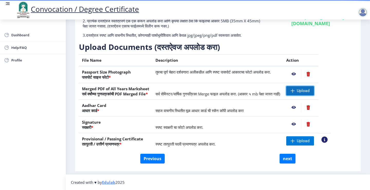
click at [295, 91] on span at bounding box center [293, 91] width 4 height 4
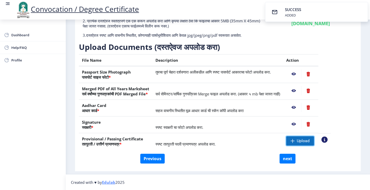
click at [295, 142] on span at bounding box center [293, 141] width 4 height 4
click at [284, 160] on button "next" at bounding box center [288, 159] width 16 height 10
select select
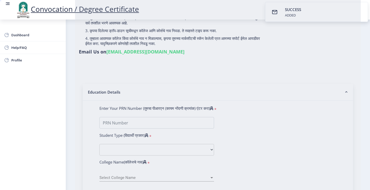
scroll to position [0, 0]
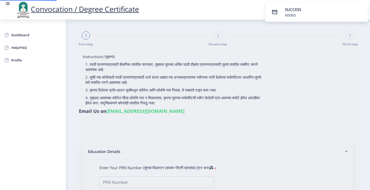
select select
type input "2009032500210876"
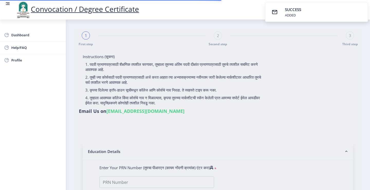
select select "Regular"
select select "2010"
select select "March"
select select "FIRST CLASS"
type input "00004"
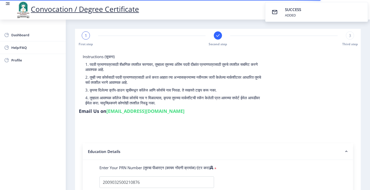
select select
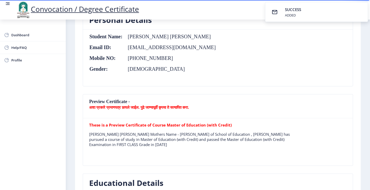
scroll to position [77, 0]
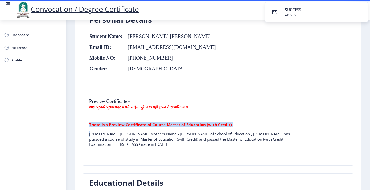
drag, startPoint x: 90, startPoint y: 134, endPoint x: 160, endPoint y: 153, distance: 72.5
click at [160, 153] on table "These is a Preview Certificate of Course Master of Education (with Credit) CHAN…" at bounding box center [192, 141] width 206 height 39
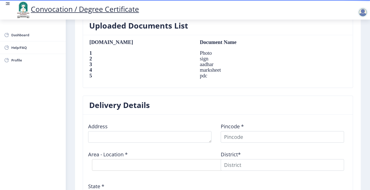
scroll to position [360, 0]
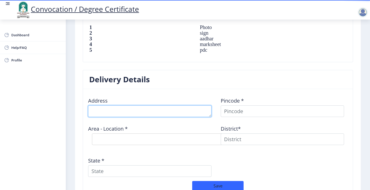
click at [99, 110] on textarea at bounding box center [149, 111] width 123 height 12
type textarea "a"
click at [136, 114] on textarea at bounding box center [149, 111] width 123 height 12
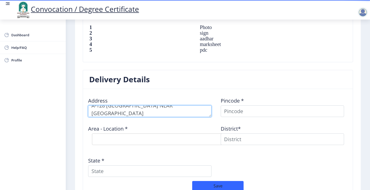
type textarea "A-128 RAMLING NAGAR VIJAPUR ROAD NEAR INDIRA NAGAR SOLAPUR"
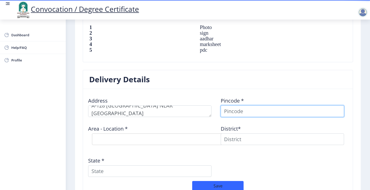
click at [241, 114] on input at bounding box center [282, 111] width 123 height 12
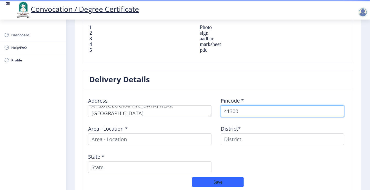
type input "413004"
select select
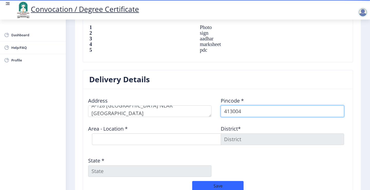
type input "413004"
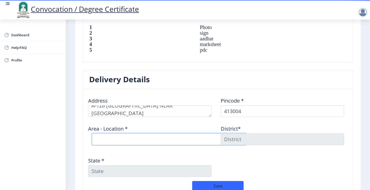
click at [144, 137] on select "Select Area Location Indiranagar S.O (Solapur) Jule Solapur S.O" at bounding box center [169, 139] width 154 height 12
select select "1: Object"
click at [92, 133] on select "Select Area Location Indiranagar S.O (Solapur) Jule Solapur S.O" at bounding box center [169, 139] width 154 height 12
type input "SOLAPUR"
type input "Maharashtra"
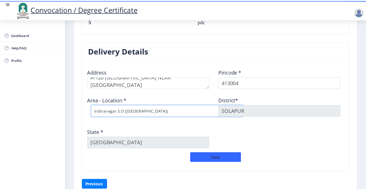
scroll to position [414, 0]
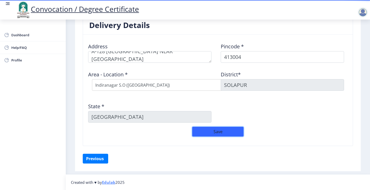
click at [216, 134] on button "Save" at bounding box center [217, 132] width 51 height 10
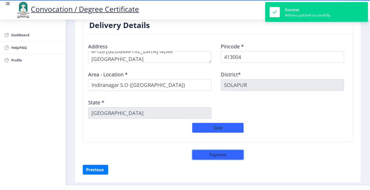
click at [220, 156] on button "Payment" at bounding box center [217, 155] width 51 height 10
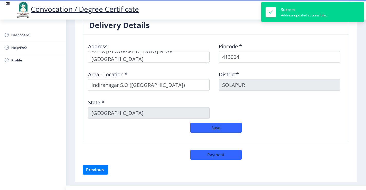
select select "sealed"
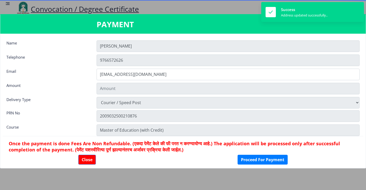
type input "2885"
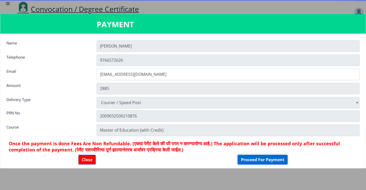
click at [259, 161] on button "Proceed For Payment" at bounding box center [263, 160] width 50 height 10
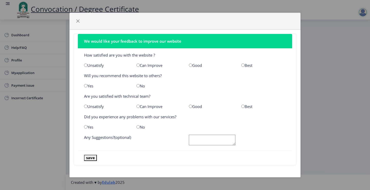
click at [138, 66] on input "radio" at bounding box center [137, 64] width 3 height 3
radio input "true"
click at [138, 85] on input "radio" at bounding box center [137, 85] width 3 height 3
radio input "true"
click at [191, 106] on input "radio" at bounding box center [190, 106] width 3 height 3
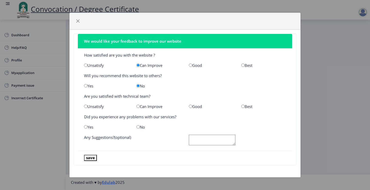
radio input "true"
click at [140, 106] on input "radio" at bounding box center [137, 106] width 3 height 3
radio input "true"
click at [86, 127] on input "radio" at bounding box center [85, 126] width 3 height 3
radio input "true"
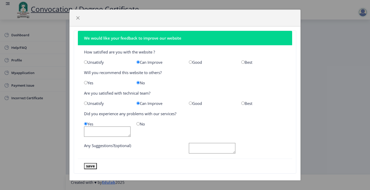
click at [100, 132] on textarea at bounding box center [107, 131] width 47 height 11
type textarea "OKK"
click at [91, 167] on button "save" at bounding box center [90, 166] width 13 height 6
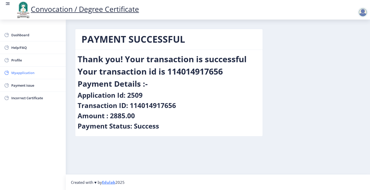
click at [24, 77] on link "Myapplication" at bounding box center [33, 73] width 66 height 12
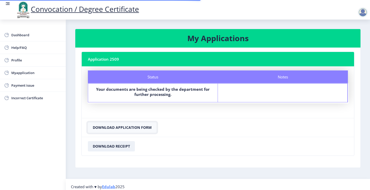
click at [120, 127] on button "Download Application Form" at bounding box center [122, 127] width 69 height 10
click at [115, 145] on button "Download Receipt" at bounding box center [111, 146] width 47 height 10
click at [364, 11] on div at bounding box center [363, 12] width 10 height 10
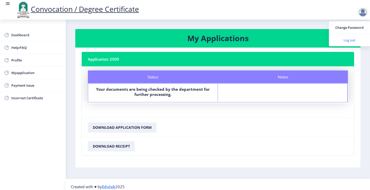
click at [350, 40] on span "Log out" at bounding box center [349, 40] width 33 height 6
